Goal: Navigation & Orientation: Find specific page/section

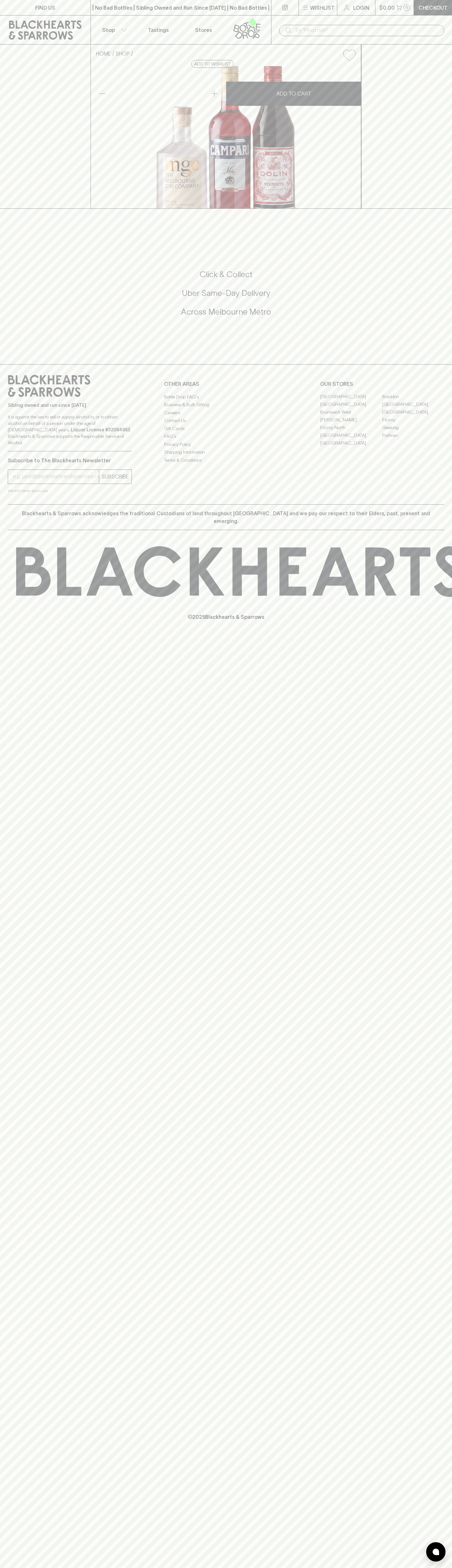
click at [278, 13] on link at bounding box center [284, 7] width 27 height 15
click at [423, 1413] on div "FIND US | No Bad Bottles | Sibling Owned and Run Since [DATE] | No Bad Bottles …" at bounding box center [226, 784] width 452 height 1568
click at [415, 1567] on html "FIND US | No Bad Bottles | Sibling Owned and Run Since [DATE] | No Bad Bottles …" at bounding box center [226, 784] width 452 height 1568
click at [15, 452] on div "Sibling owned and run since [DATE] It is against the law to sell or supply alco…" at bounding box center [70, 413] width 124 height 77
